Goal: Task Accomplishment & Management: Manage account settings

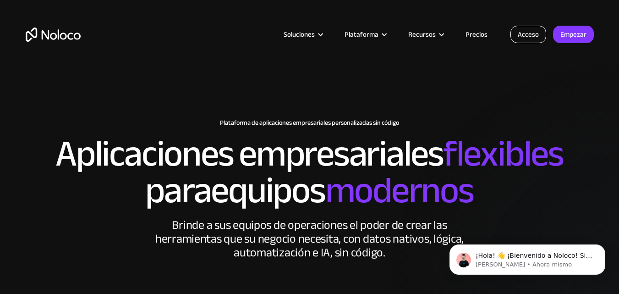
click at [522, 36] on font "Acceso" at bounding box center [527, 34] width 21 height 13
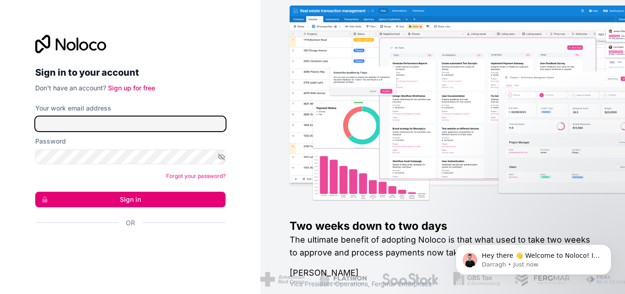
click at [111, 124] on input "Your work email address" at bounding box center [130, 123] width 190 height 15
type input "klvera9@hotmail.com"
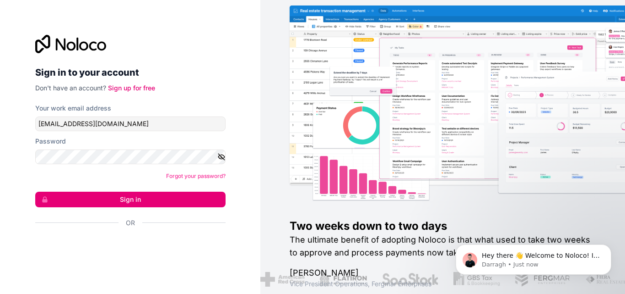
click at [220, 154] on icon "button" at bounding box center [221, 156] width 8 height 8
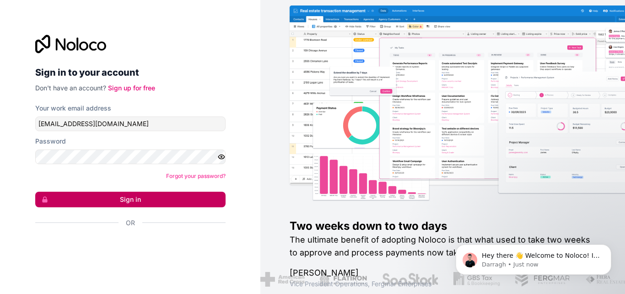
click at [127, 198] on button "Sign in" at bounding box center [130, 199] width 190 height 16
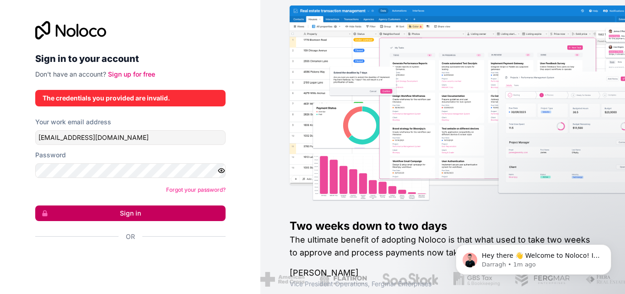
click at [112, 214] on button "Sign in" at bounding box center [130, 213] width 190 height 16
click at [115, 213] on button "Sign in" at bounding box center [130, 213] width 190 height 16
